Goal: Information Seeking & Learning: Learn about a topic

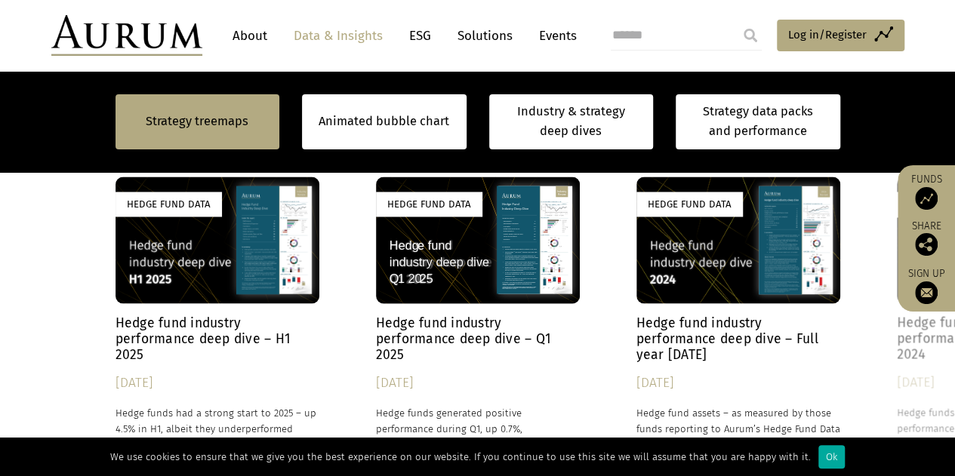
scroll to position [1161, 0]
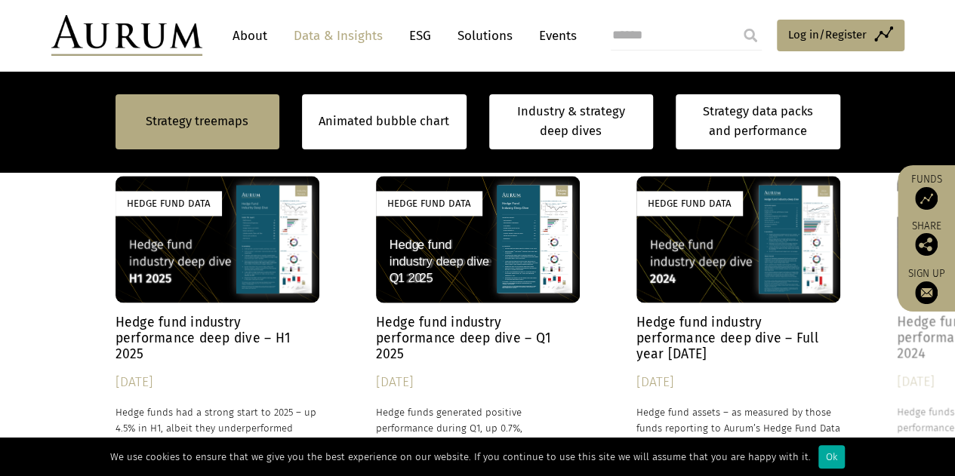
click at [180, 232] on div "Hedge Fund Data" at bounding box center [217, 240] width 204 height 128
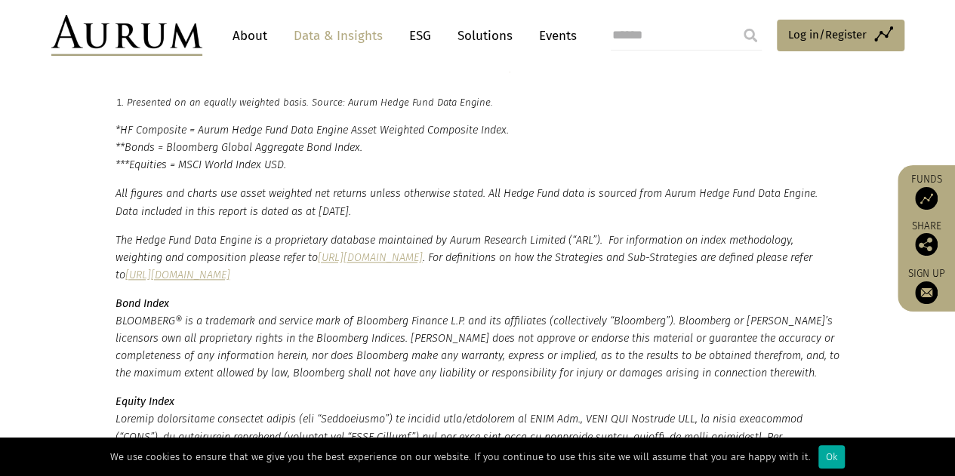
scroll to position [3627, 0]
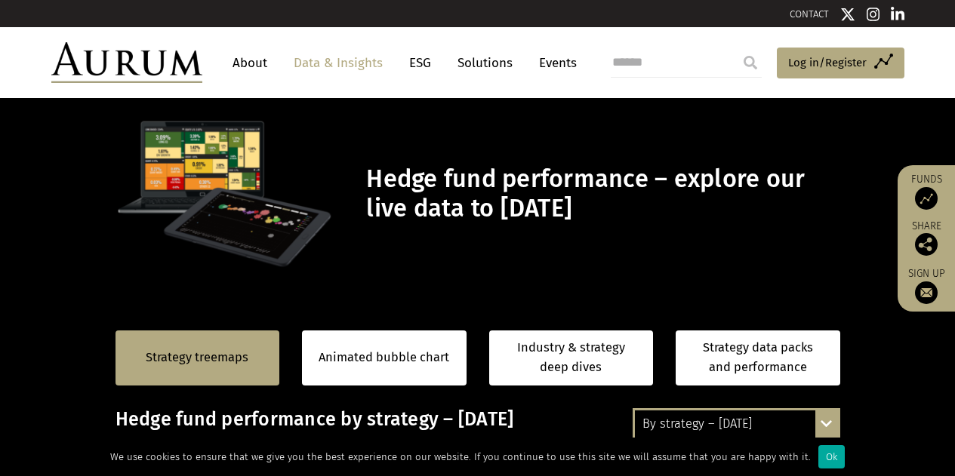
scroll to position [1161, 0]
